Goal: Complete application form

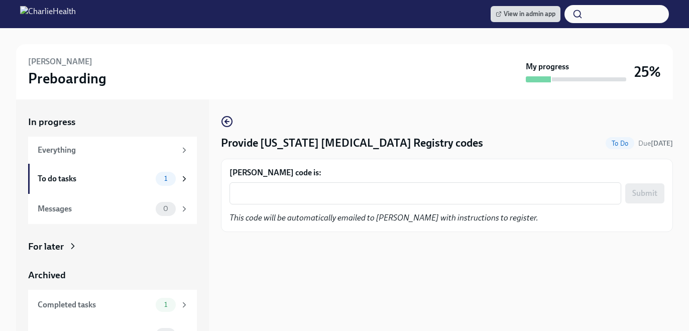
click at [421, 205] on div "Anitha Maseka's code is: x ​ Submit This code will be automatically emailed to …" at bounding box center [447, 195] width 435 height 56
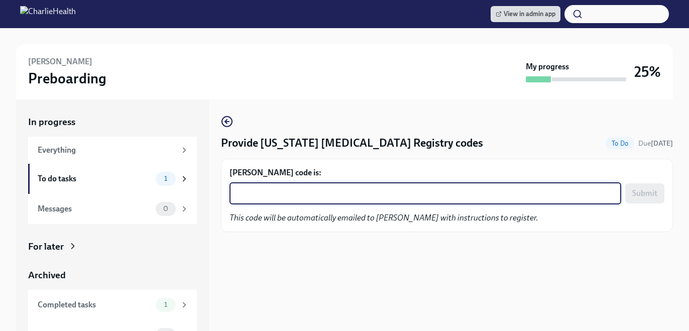
click at [421, 197] on textarea "Anitha Maseka's code is:" at bounding box center [426, 193] width 380 height 12
paste textarea "B52N0RCM2OKI"
type textarea "B52N0RCM2OKI"
click at [660, 188] on button "Submit" at bounding box center [644, 193] width 39 height 20
click at [281, 192] on textarea "[PERSON_NAME] code is:" at bounding box center [426, 193] width 380 height 12
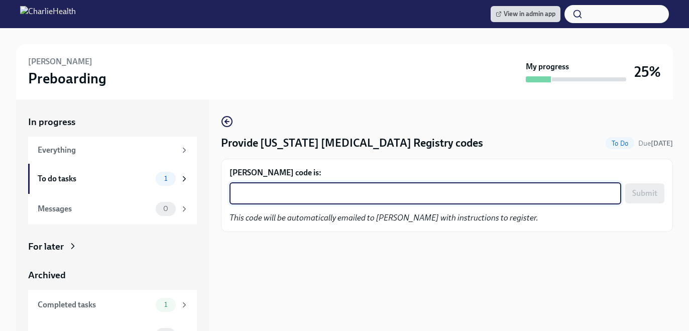
paste textarea "QNI529XGAILY"
type textarea "QNI529XGAILY"
click at [649, 198] on span "Submit" at bounding box center [644, 193] width 25 height 10
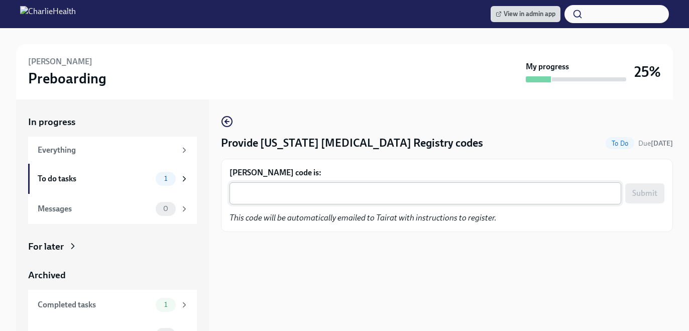
click at [487, 193] on textarea "Tairat Dosunmu's code is:" at bounding box center [426, 193] width 380 height 12
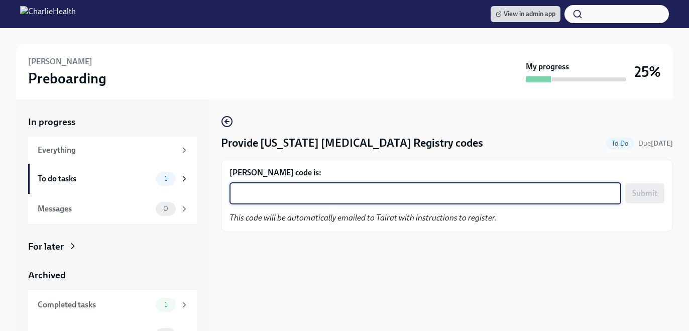
paste textarea "UNQAKDMSTJWA"
type textarea "UNQAKDMSTJWA"
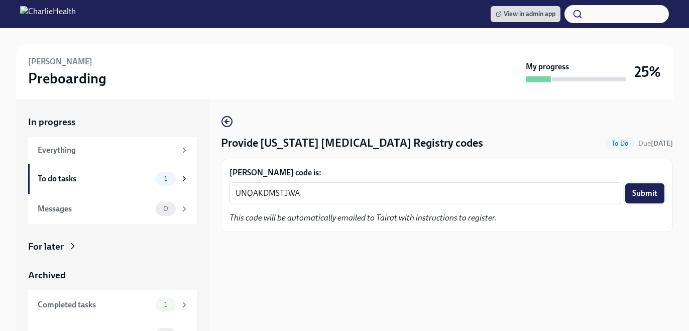
click at [637, 188] on span "Submit" at bounding box center [644, 193] width 25 height 10
